Goal: Information Seeking & Learning: Learn about a topic

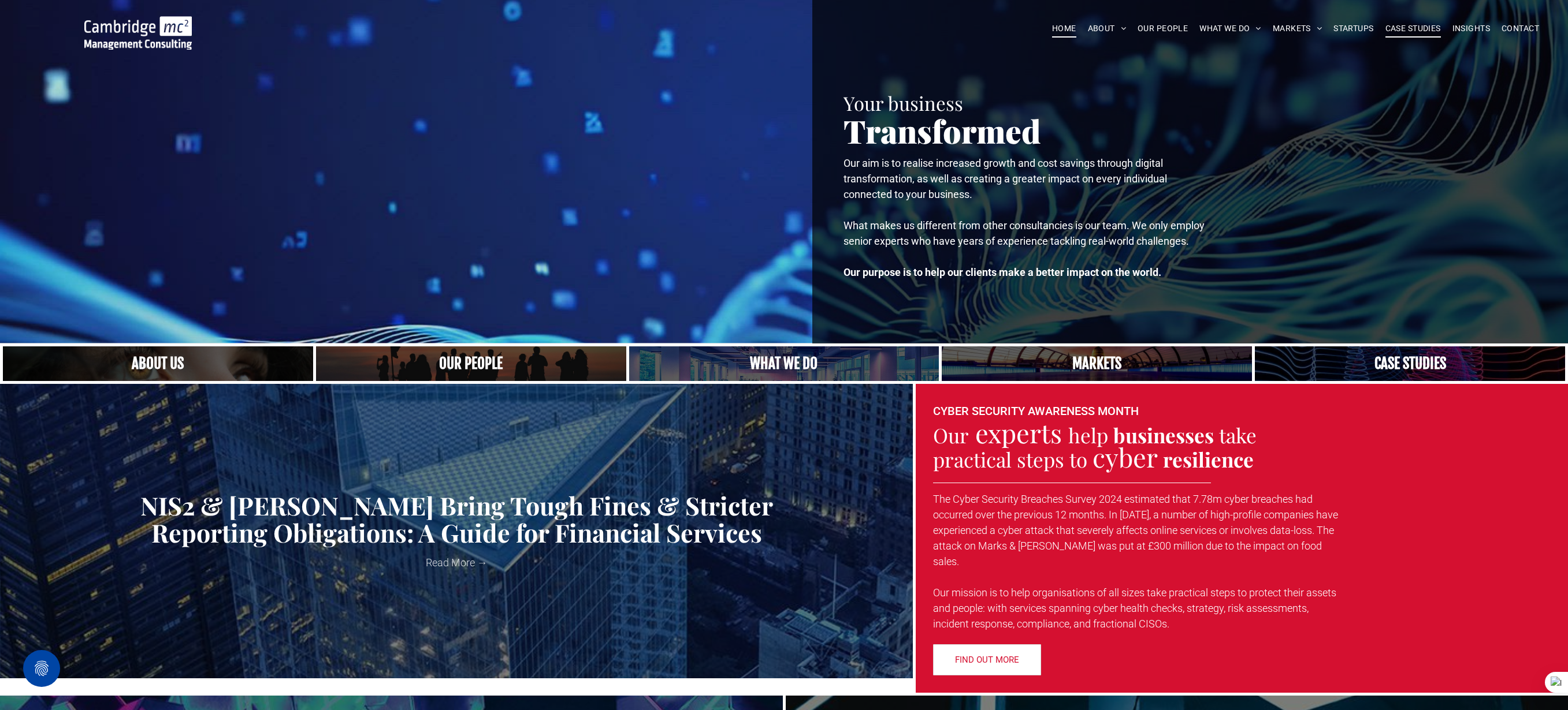
click at [1413, 32] on span "CASE STUDIES" at bounding box center [1413, 28] width 55 height 18
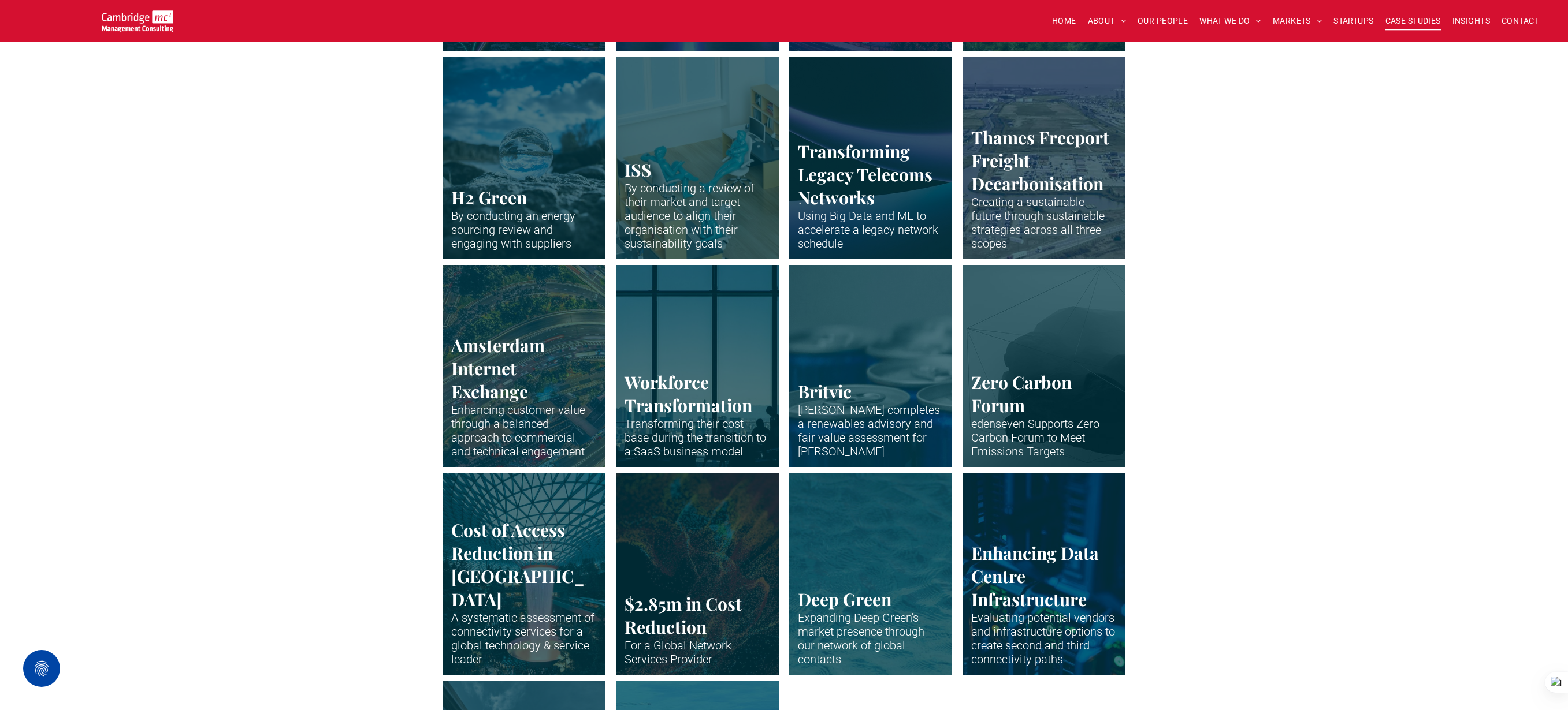
scroll to position [1996, 0]
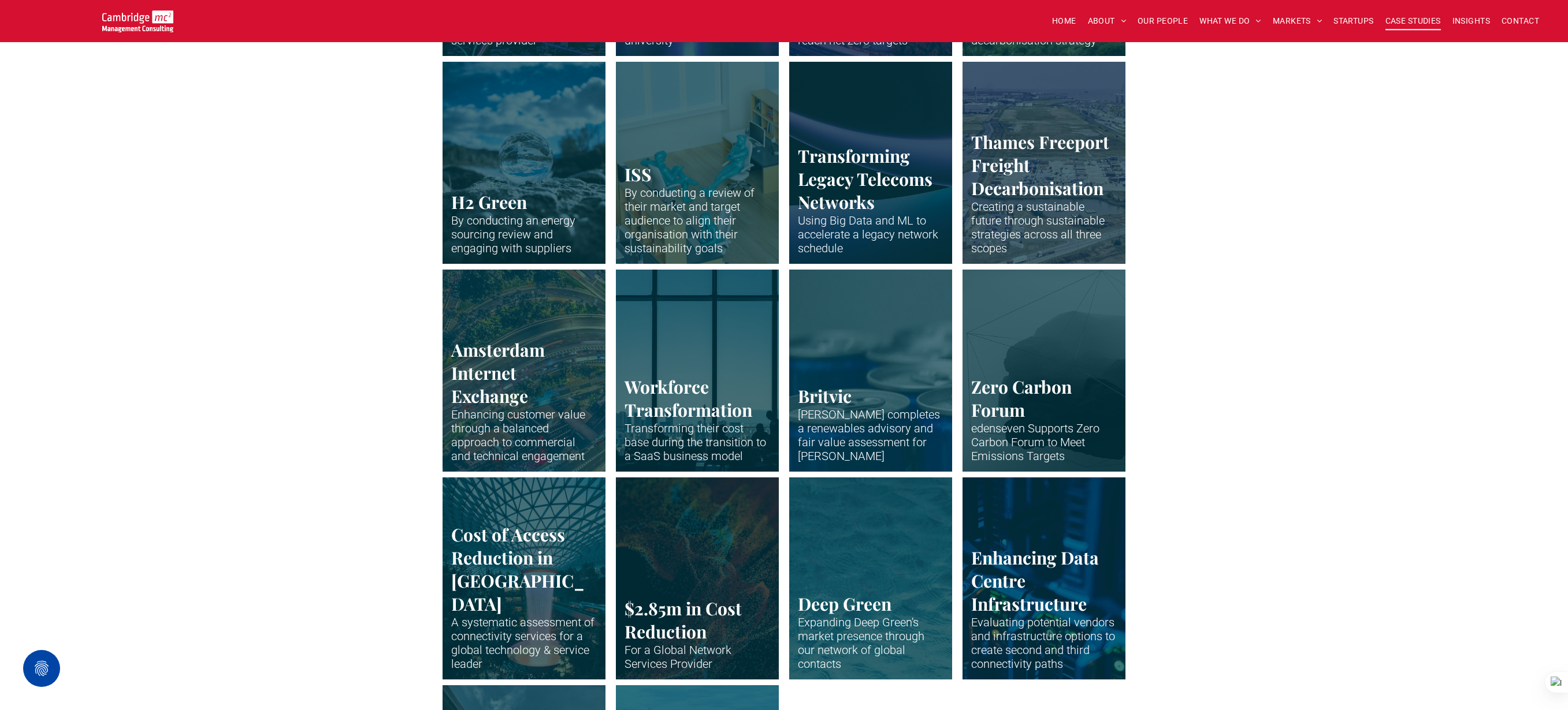
click at [848, 182] on link at bounding box center [871, 163] width 173 height 215
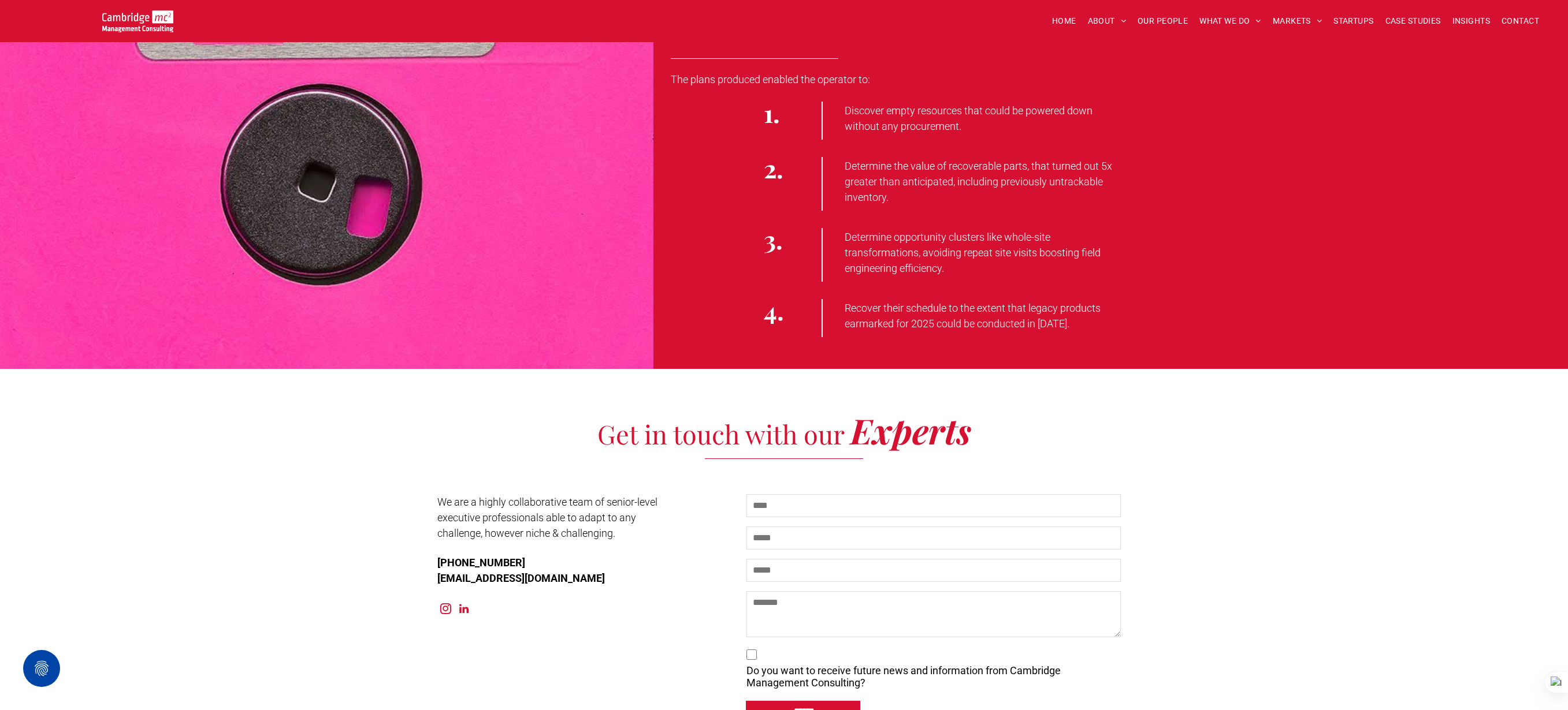
scroll to position [2236, 0]
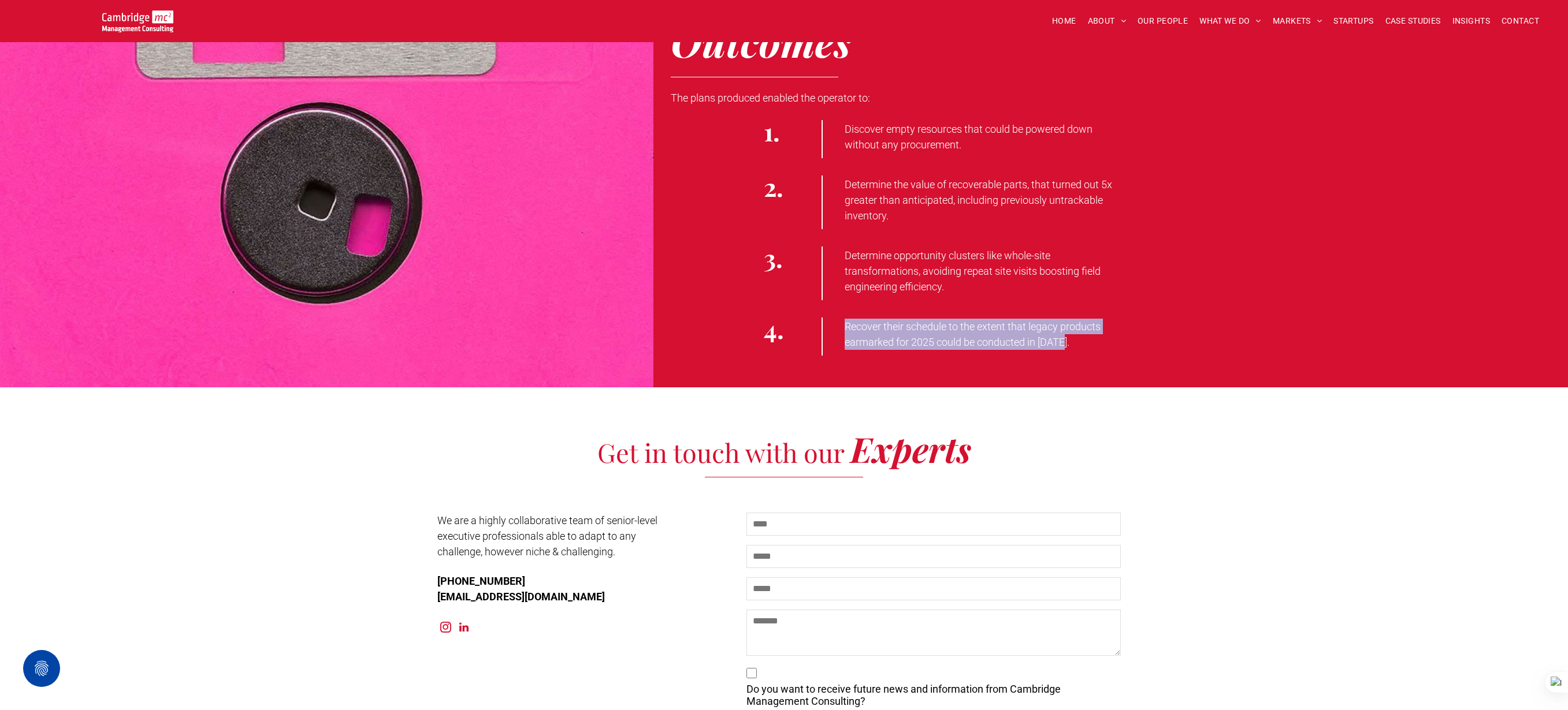
drag, startPoint x: 845, startPoint y: 325, endPoint x: 1067, endPoint y: 339, distance: 222.4
click at [1067, 339] on p "Recover their schedule to the extent that legacy products earmarked for 2025 co…" at bounding box center [985, 334] width 280 height 31
copy span "Recover their schedule to the extent that legacy products earmarked for 2025 co…"
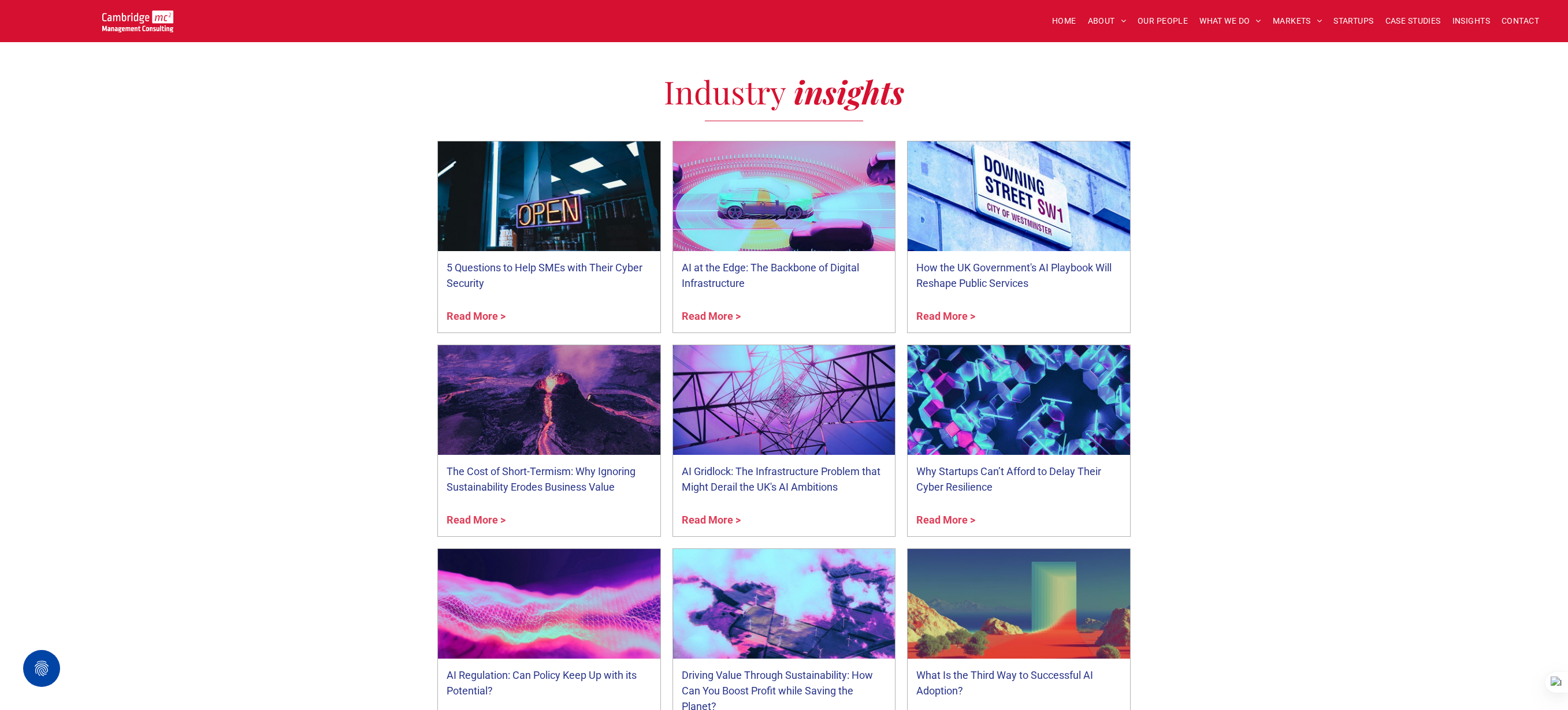
scroll to position [3420, 0]
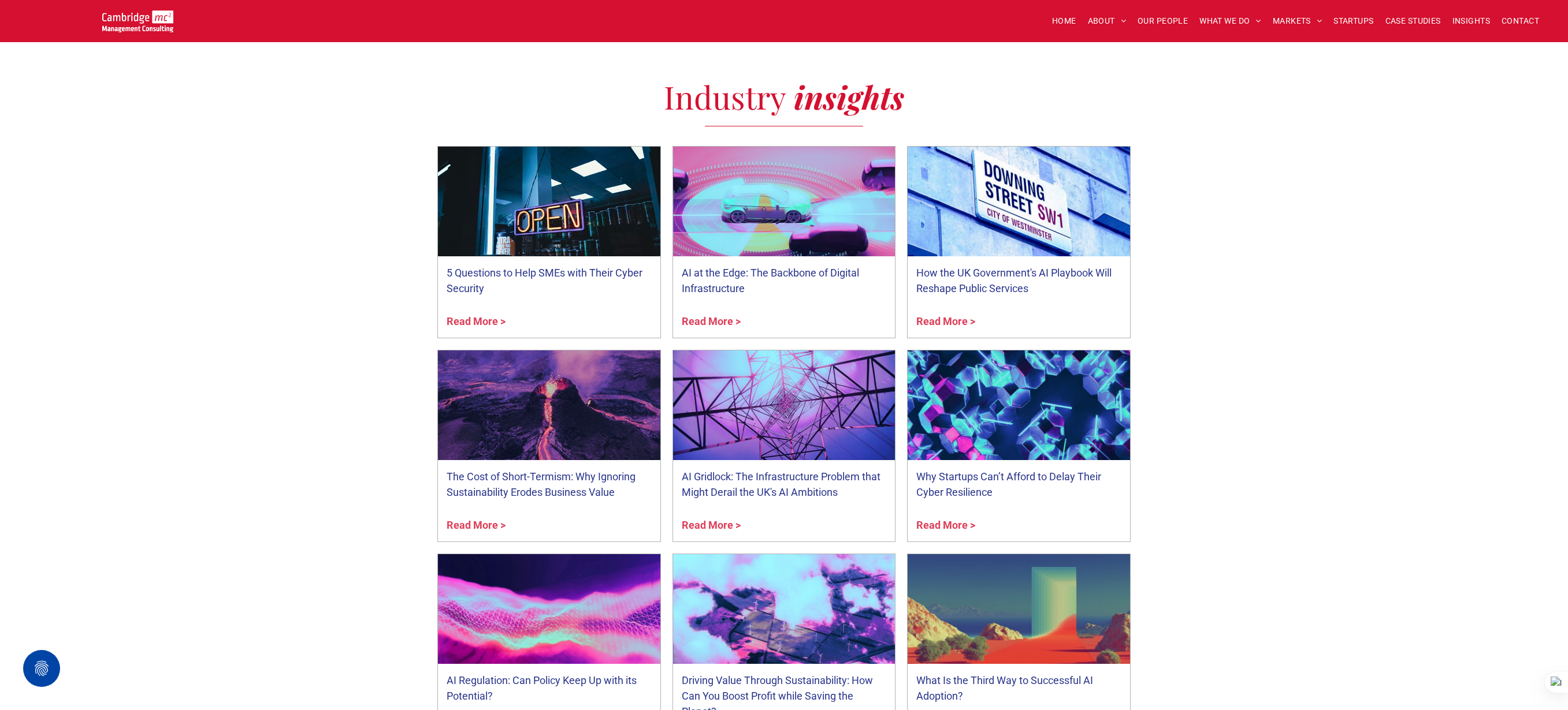
click at [643, 222] on div at bounding box center [548, 201] width 236 height 116
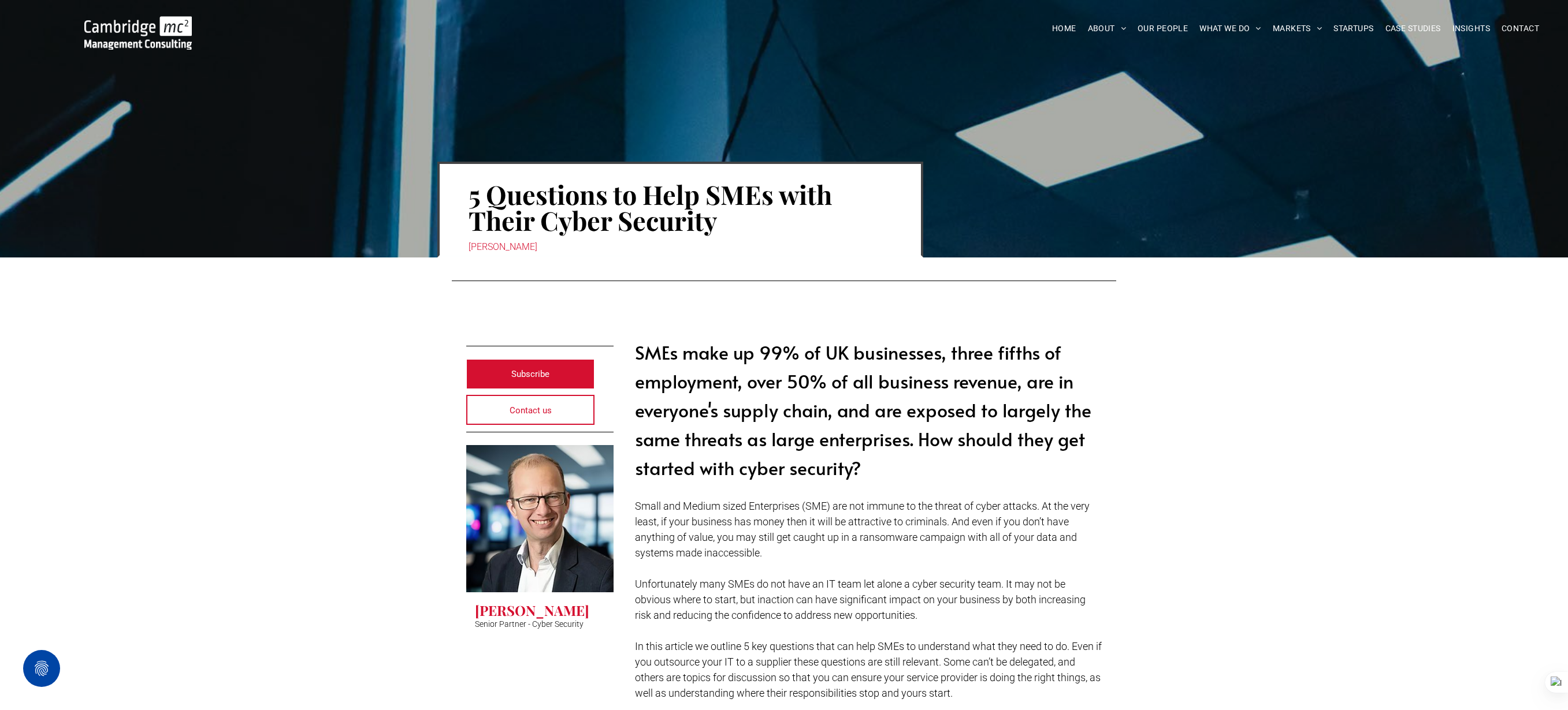
click at [152, 38] on img at bounding box center [138, 33] width 107 height 34
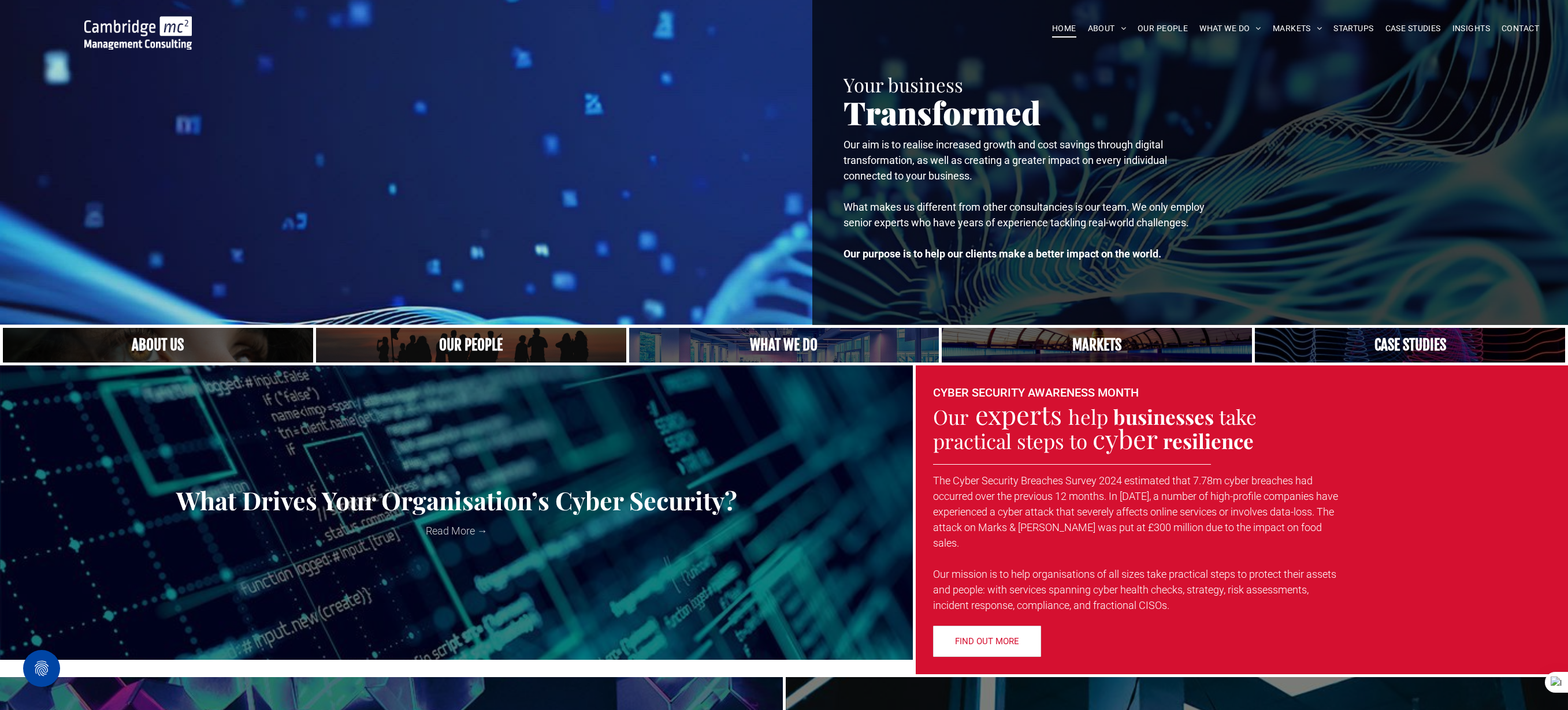
scroll to position [16, 0]
